Goal: Find specific page/section

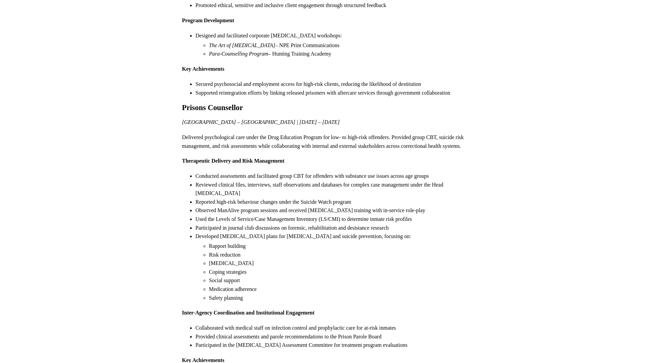
scroll to position [1316, 0]
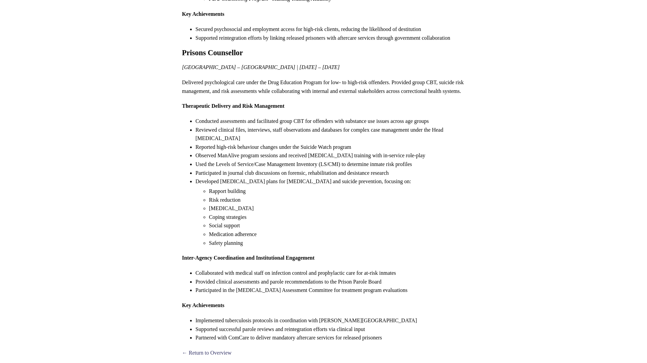
click at [209, 350] on link "← Return to Overview" at bounding box center [207, 353] width 50 height 6
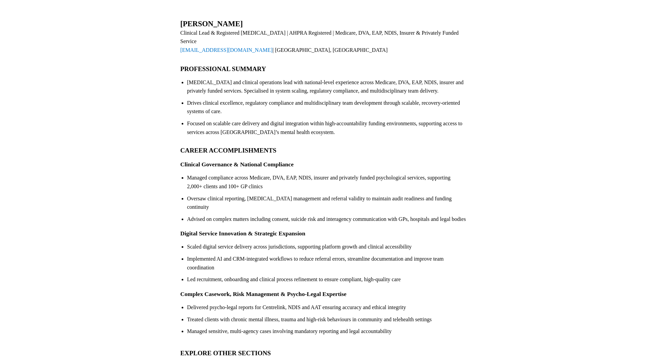
scroll to position [103, 0]
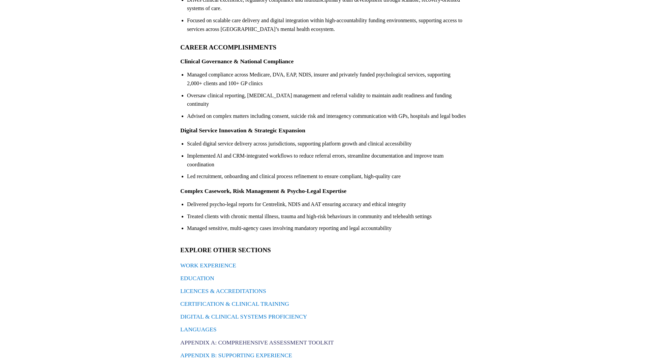
click at [241, 339] on link "APPENDIX A: COMPREHENSIVE ASSESSMENT TOOLKIT" at bounding box center [257, 342] width 154 height 7
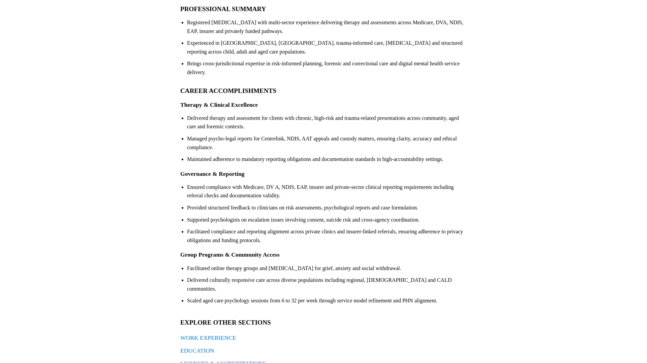
scroll to position [132, 0]
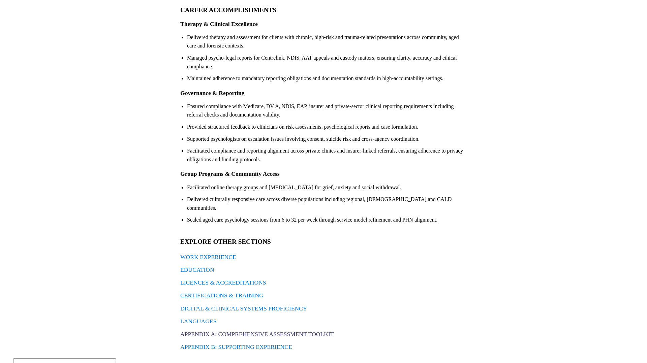
click at [266, 331] on link "APPENDIX A: COMPREHENSIVE ASSESSMENT TOOLKIT" at bounding box center [257, 334] width 154 height 7
